Goal: Task Accomplishment & Management: Manage account settings

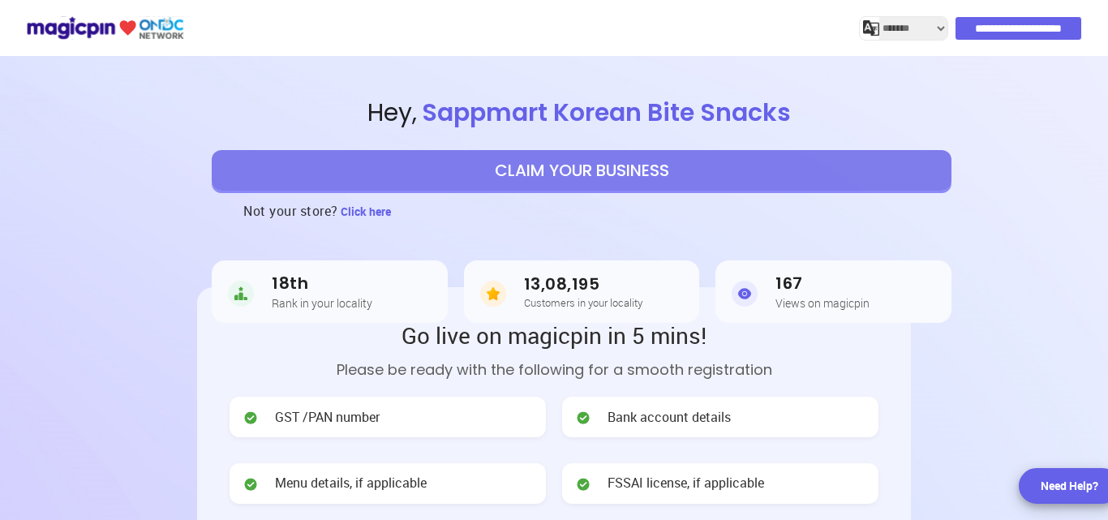
select select "*******"
click at [999, 20] on input "**********" at bounding box center [1020, 28] width 126 height 23
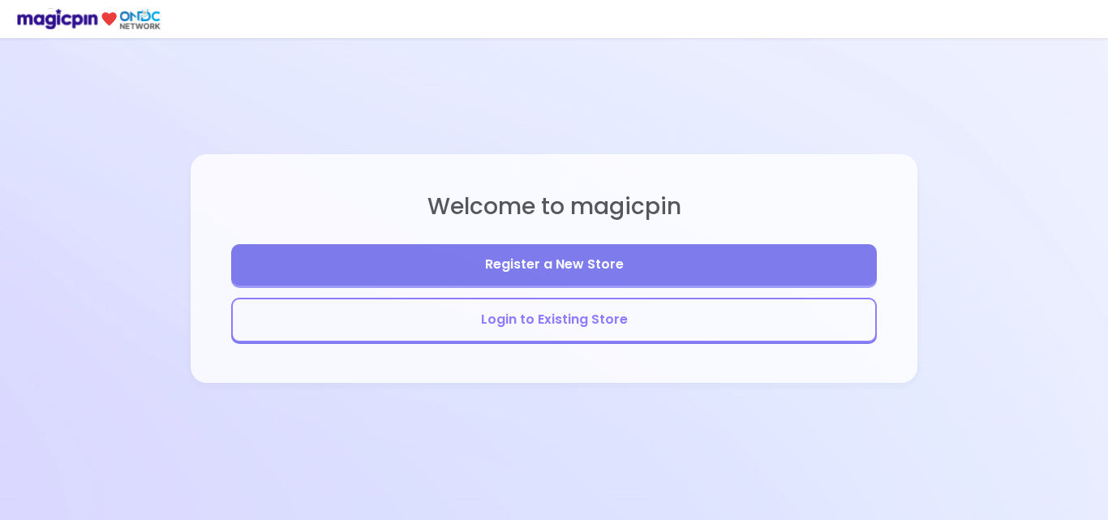
click at [581, 326] on button "Login to Existing Store" at bounding box center [554, 320] width 646 height 45
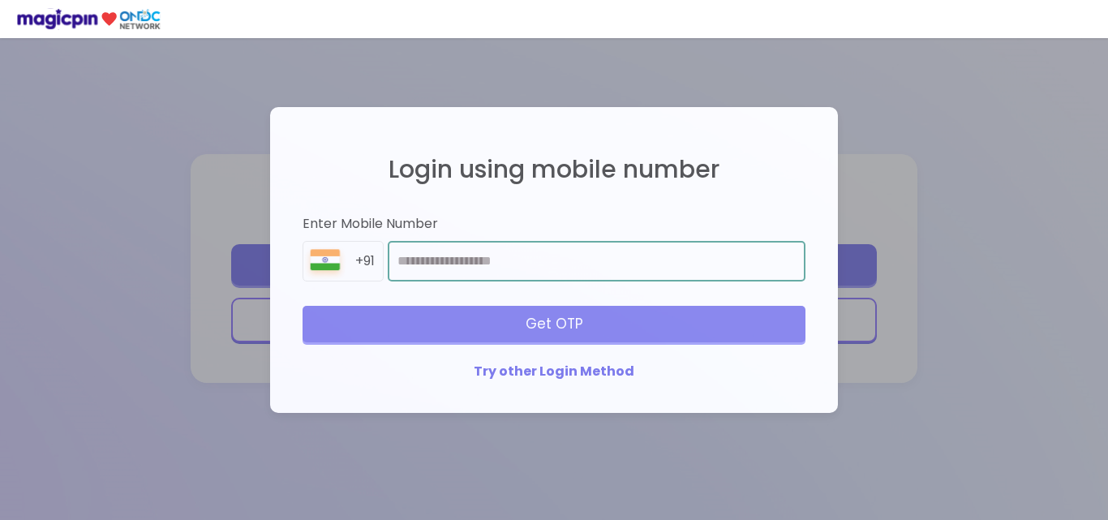
click at [540, 249] on input "number" at bounding box center [597, 261] width 418 height 41
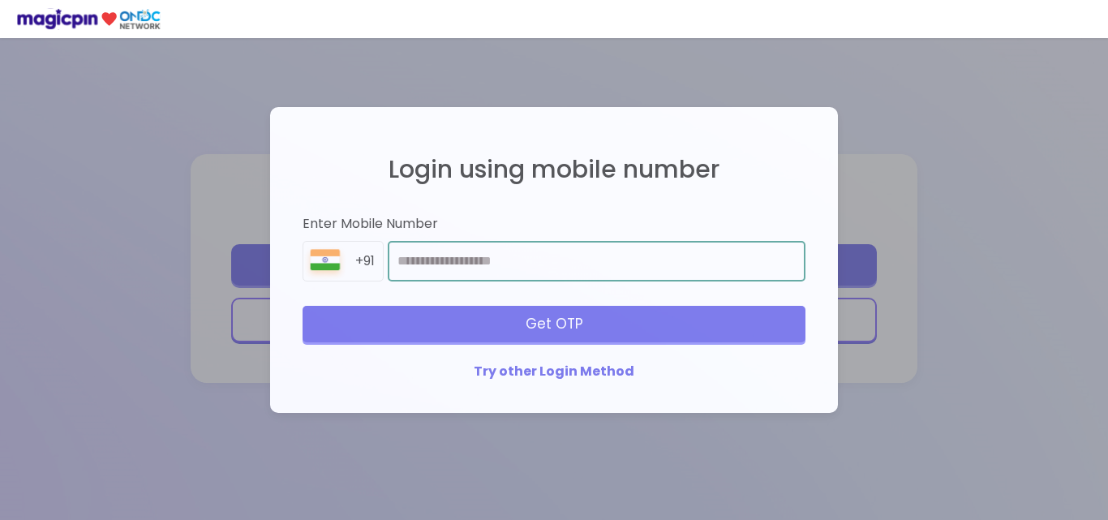
type input "**********"
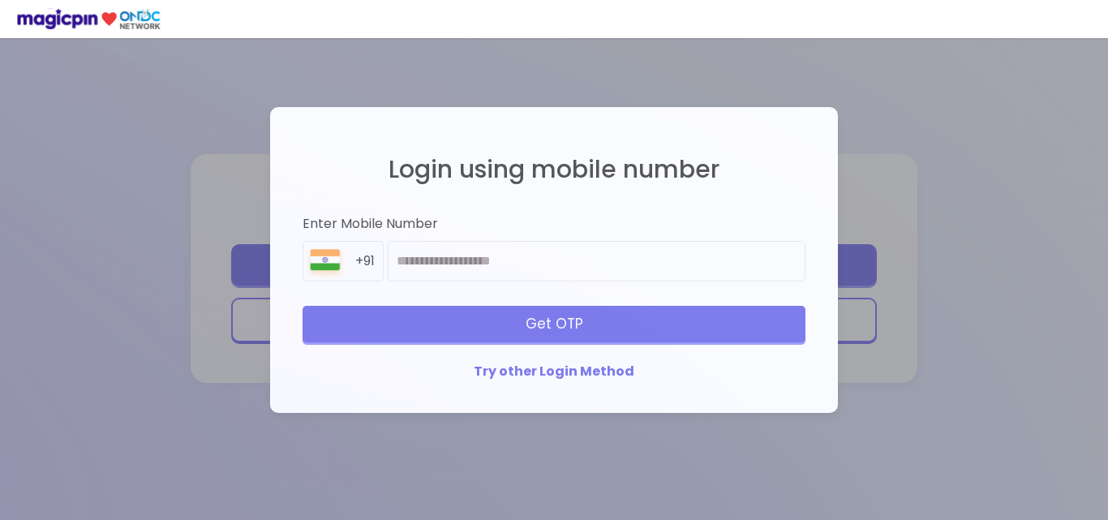
click at [542, 327] on div "Get OTP" at bounding box center [554, 324] width 503 height 36
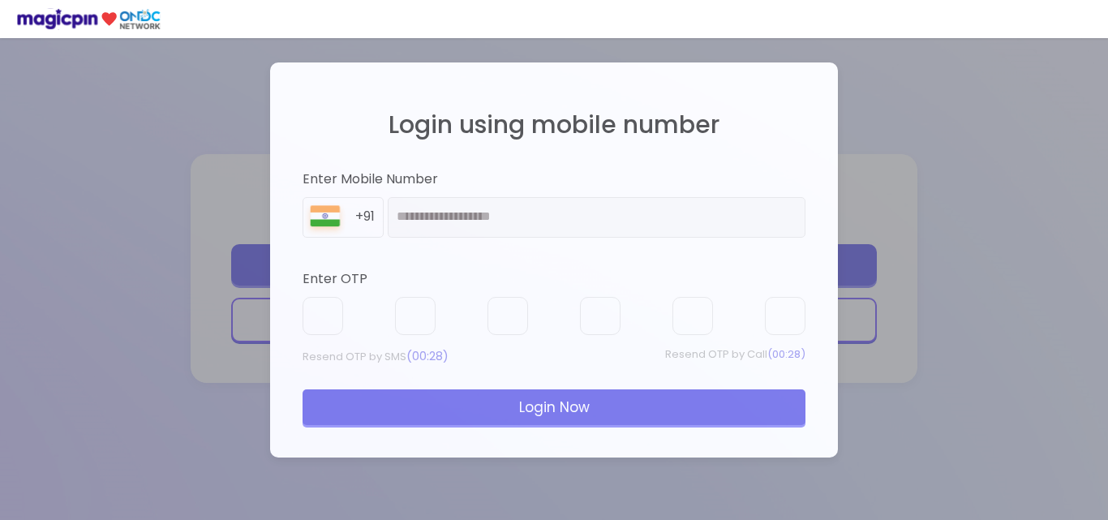
click at [459, 263] on div "**********" at bounding box center [554, 260] width 536 height 363
click at [440, 307] on div at bounding box center [554, 316] width 503 height 39
drag, startPoint x: 465, startPoint y: 355, endPoint x: 438, endPoint y: 316, distance: 47.9
click at [438, 316] on div "Enter OTP Resend OTP by SMS (00:25) Resend OTP by Call (00:25) Login Now" at bounding box center [554, 347] width 503 height 155
click at [438, 316] on div at bounding box center [554, 316] width 503 height 39
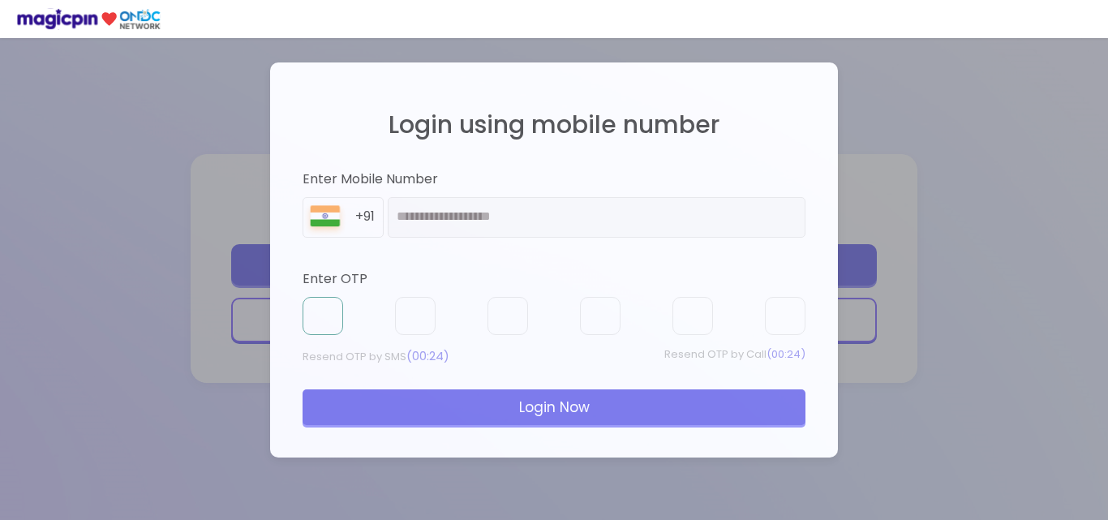
click at [338, 308] on input "text" at bounding box center [323, 316] width 41 height 39
click at [370, 309] on div at bounding box center [554, 316] width 503 height 39
click at [323, 314] on input "text" at bounding box center [323, 316] width 41 height 39
type input "*"
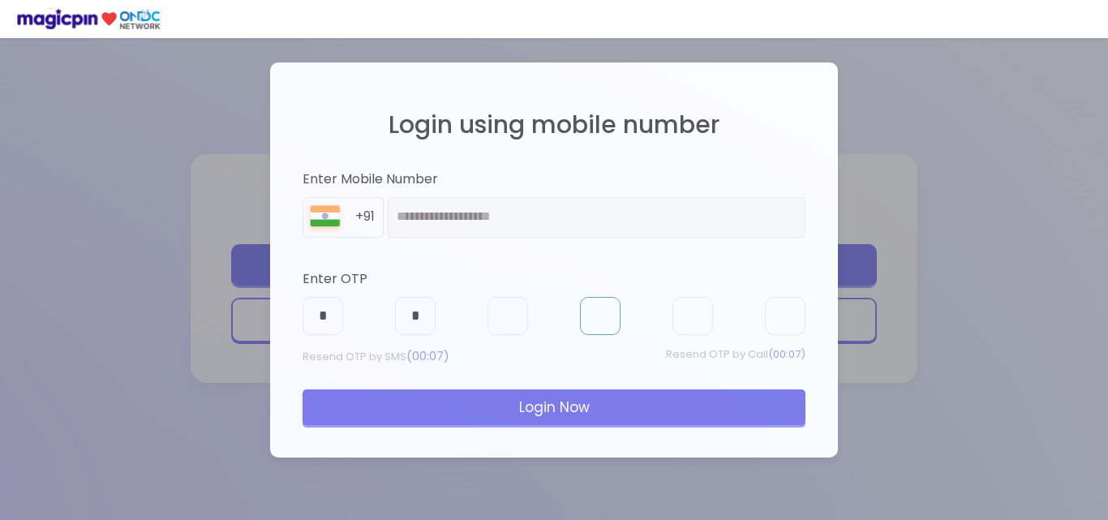
type input "*"
click at [547, 400] on div "Login Now" at bounding box center [554, 407] width 503 height 36
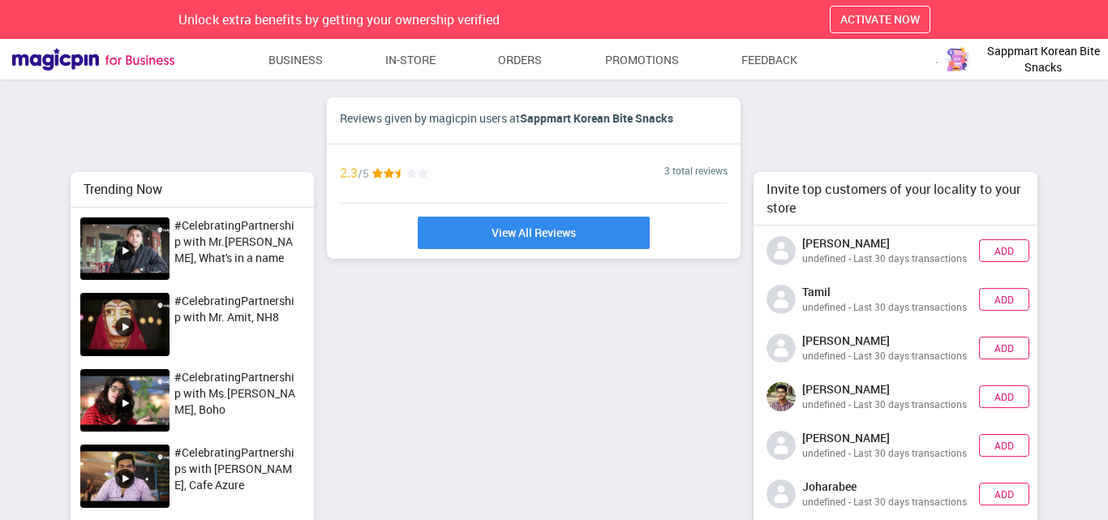
scroll to position [393, 295]
click at [303, 62] on link "Business" at bounding box center [296, 59] width 55 height 29
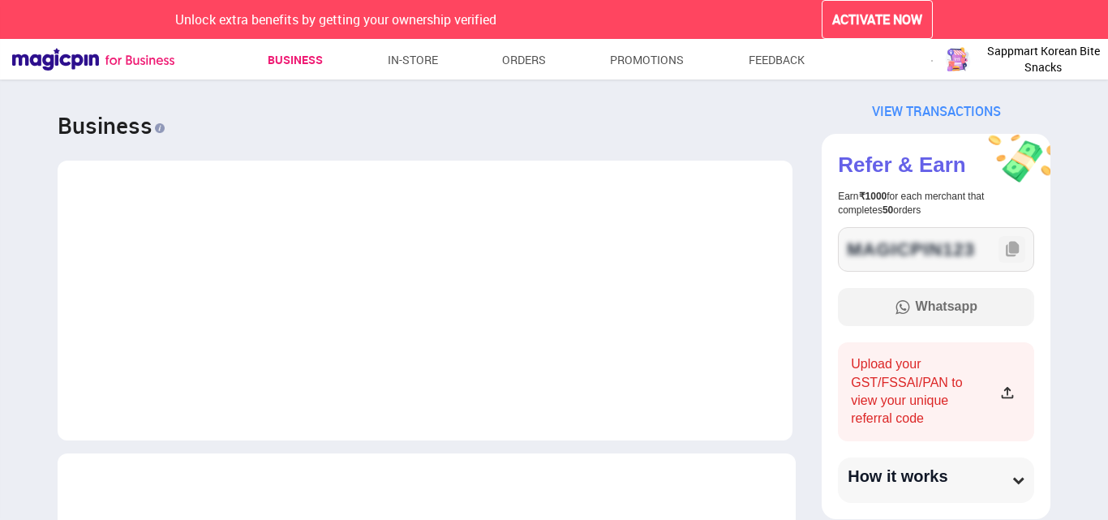
scroll to position [809890, 810675]
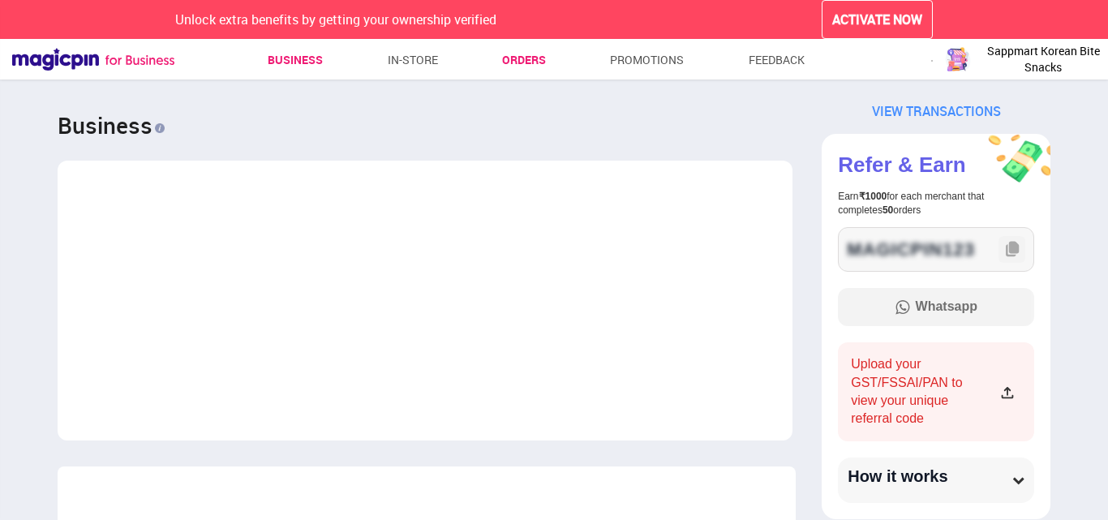
click at [524, 59] on link "Orders" at bounding box center [524, 59] width 44 height 29
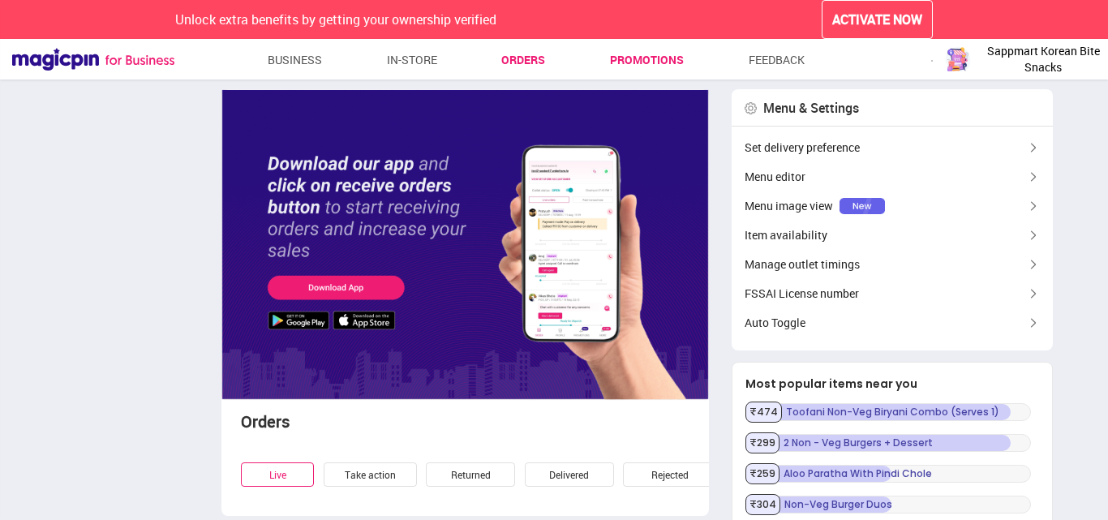
click at [678, 62] on link "Promotions" at bounding box center [647, 59] width 74 height 29
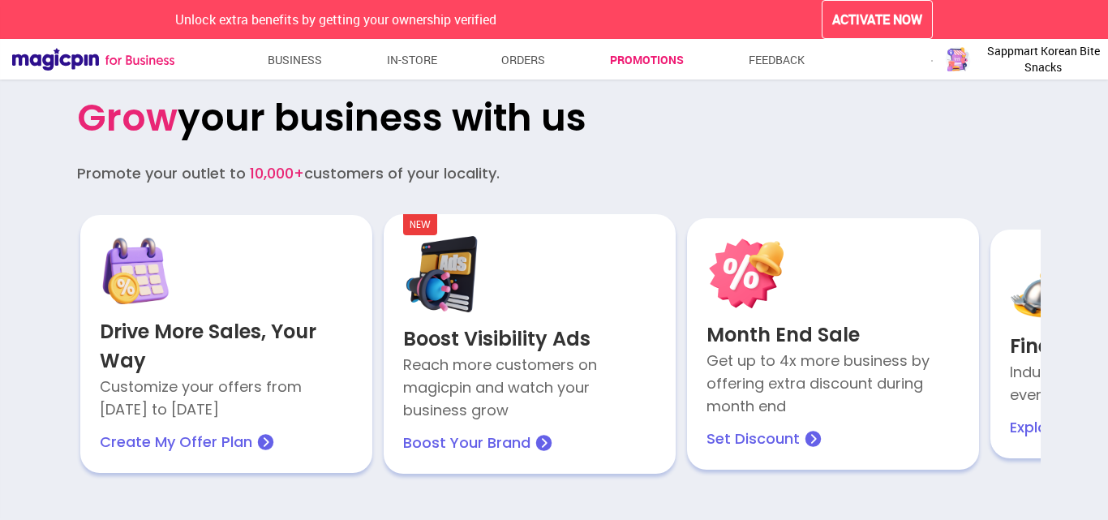
click at [1026, 51] on span "Sappmart Korean Bite Snacks" at bounding box center [1044, 59] width 122 height 32
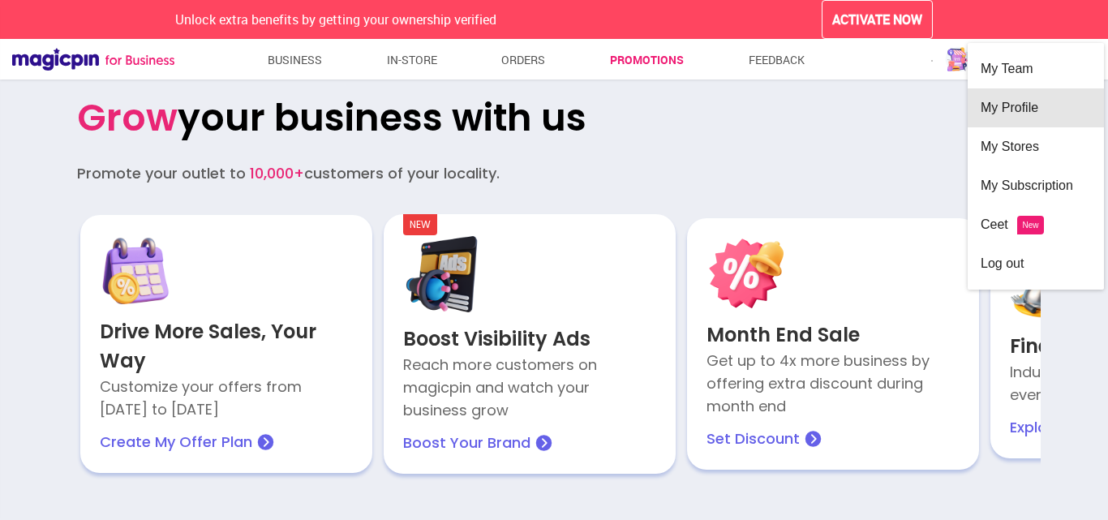
click at [1023, 101] on div "My Profile" at bounding box center [1036, 107] width 110 height 39
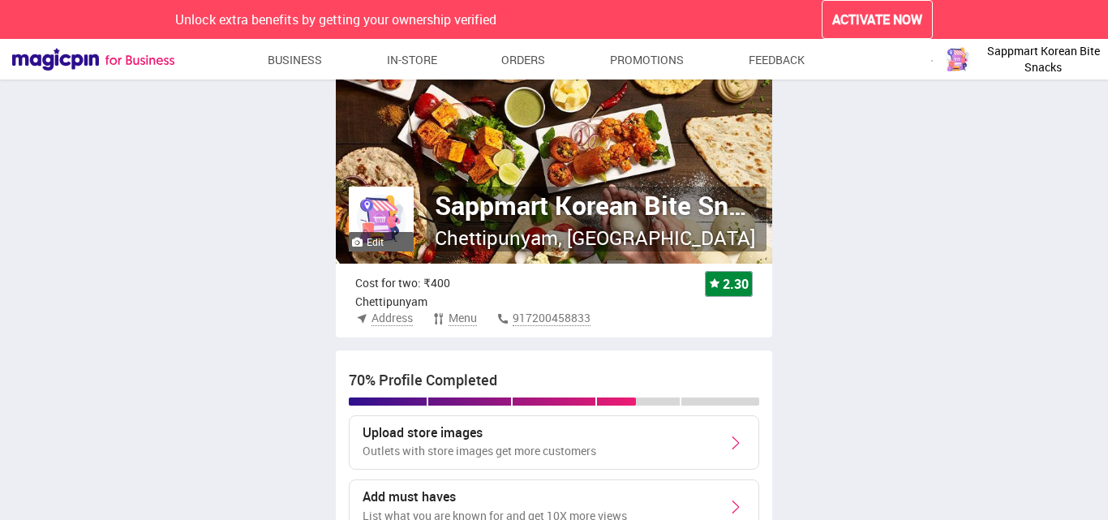
scroll to position [108, 0]
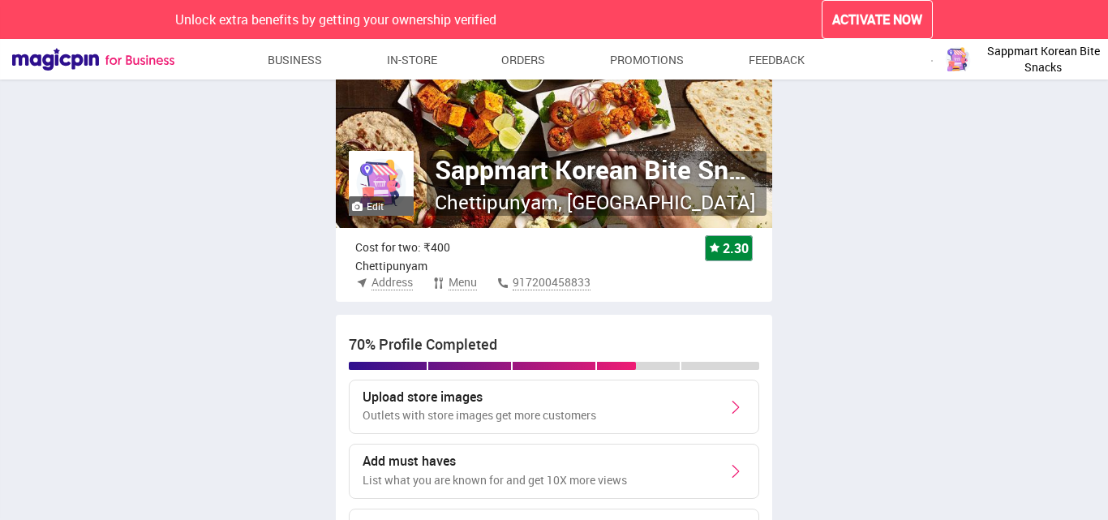
click at [564, 168] on p "Sappmart Korean Bite Snacks" at bounding box center [597, 169] width 324 height 37
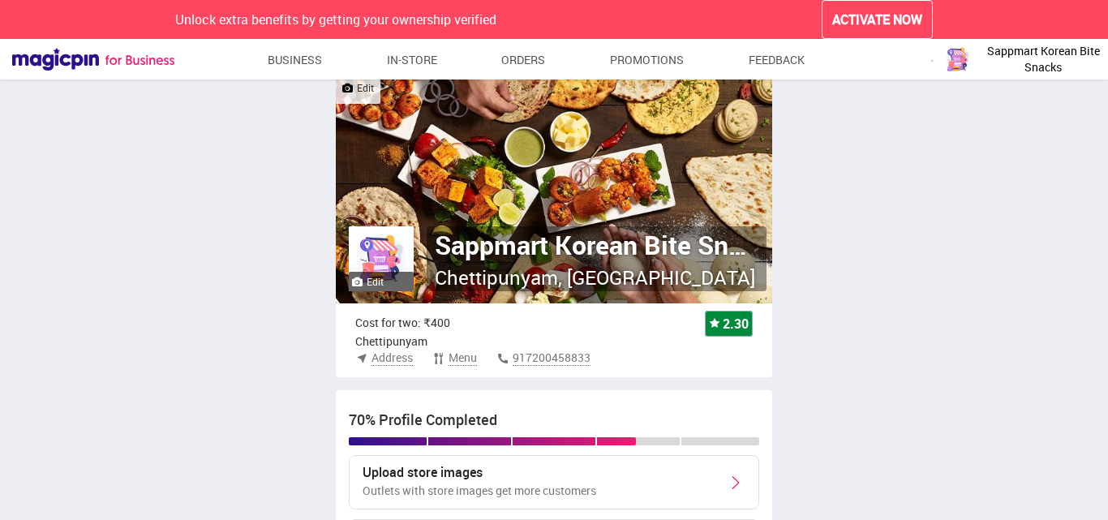
scroll to position [0, 0]
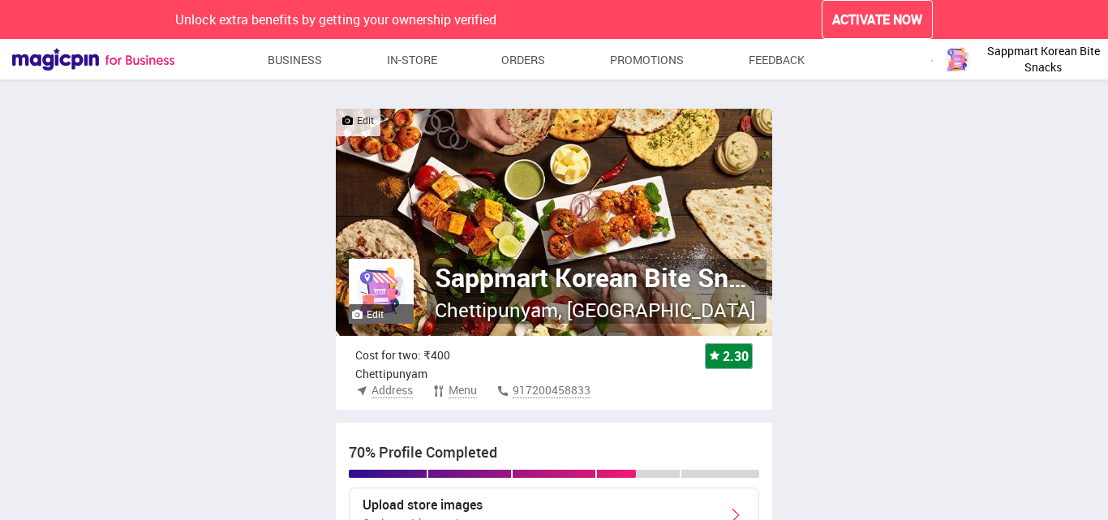
click at [1039, 54] on span "Sappmart Korean Bite Snacks" at bounding box center [1044, 59] width 122 height 32
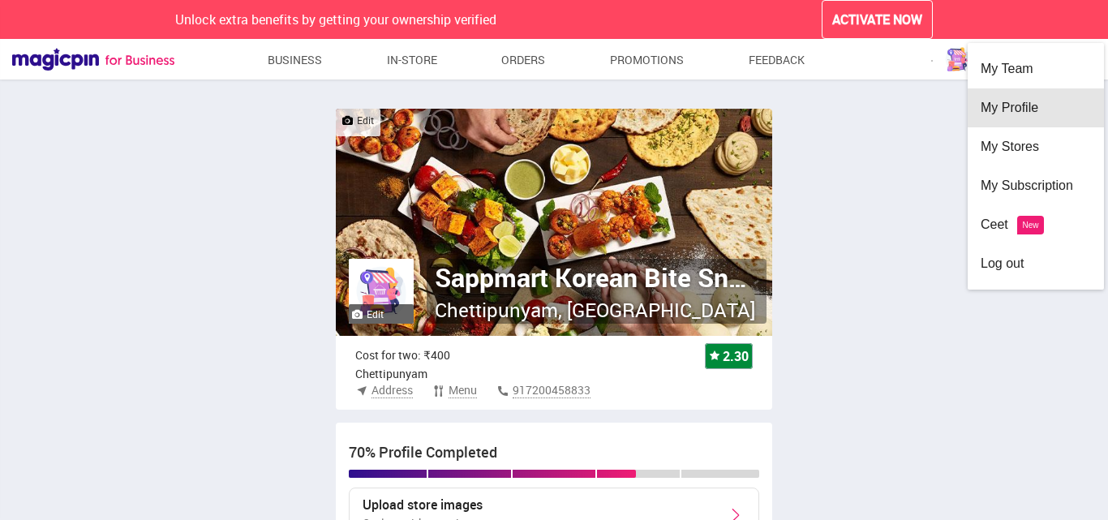
click at [1027, 110] on div "My Profile" at bounding box center [1036, 107] width 110 height 39
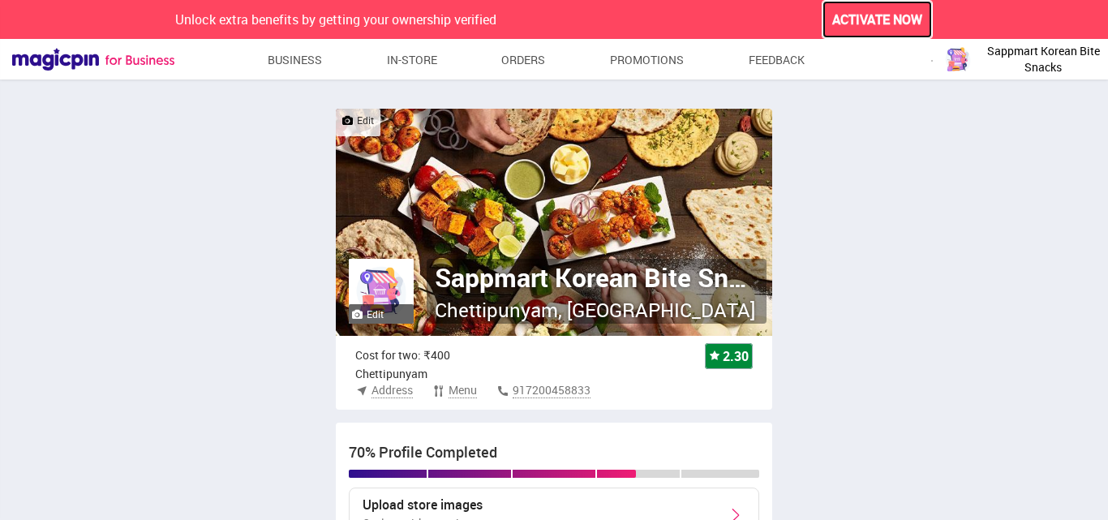
click at [893, 23] on span "ACTIVATE NOW" at bounding box center [878, 20] width 90 height 19
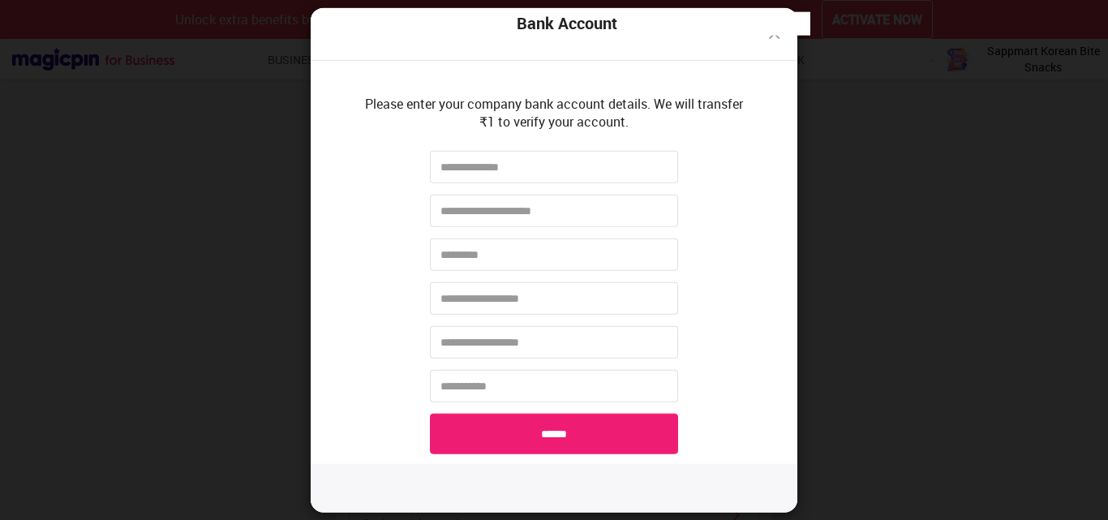
click at [771, 34] on div "Bank Account" at bounding box center [567, 24] width 487 height 24
click at [775, 37] on img at bounding box center [774, 33] width 19 height 19
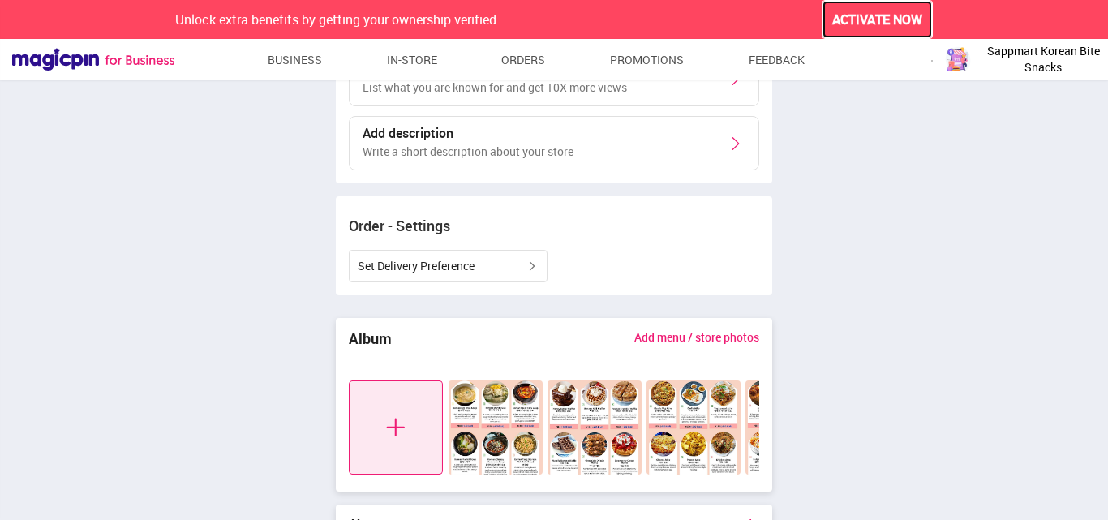
scroll to position [503, 0]
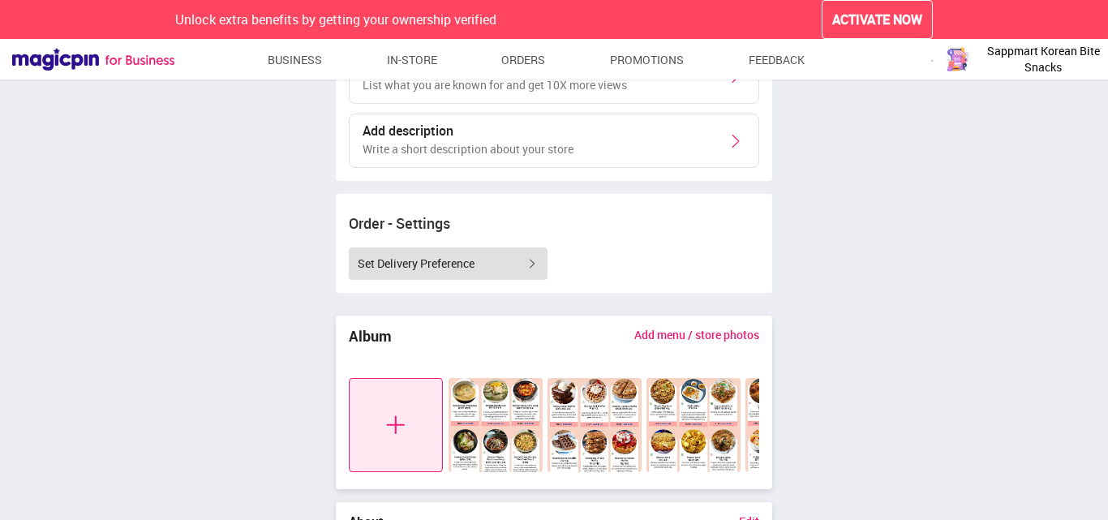
click at [506, 265] on div "Set Delivery Preference" at bounding box center [448, 263] width 199 height 32
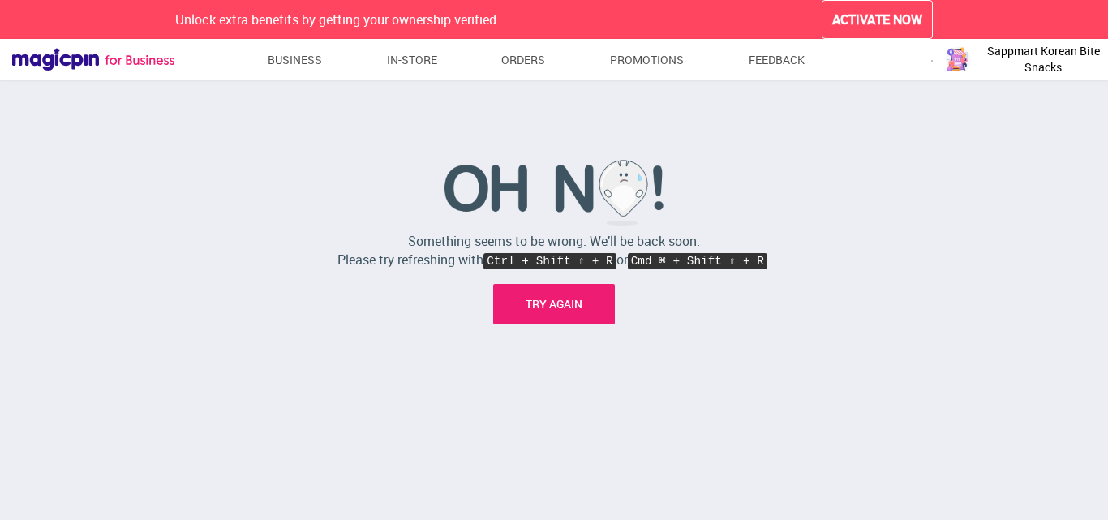
scroll to position [28, 0]
click at [544, 303] on link "TRY AGAIN" at bounding box center [554, 304] width 122 height 41
